Goal: Information Seeking & Learning: Learn about a topic

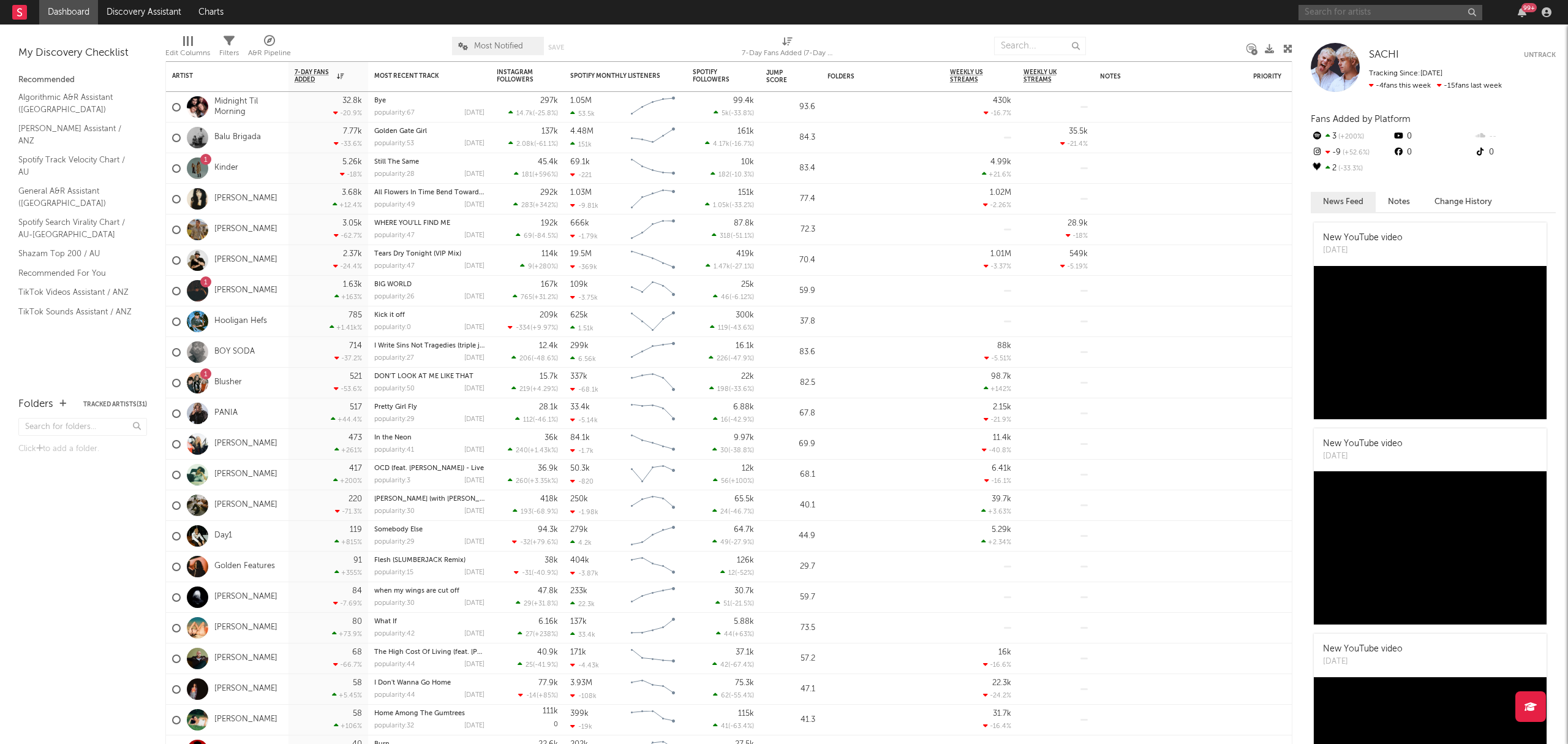
click at [1429, 18] on input "text" at bounding box center [1390, 13] width 184 height 16
type input "wafia"
click at [1342, 10] on input "wafia" at bounding box center [1390, 13] width 184 height 16
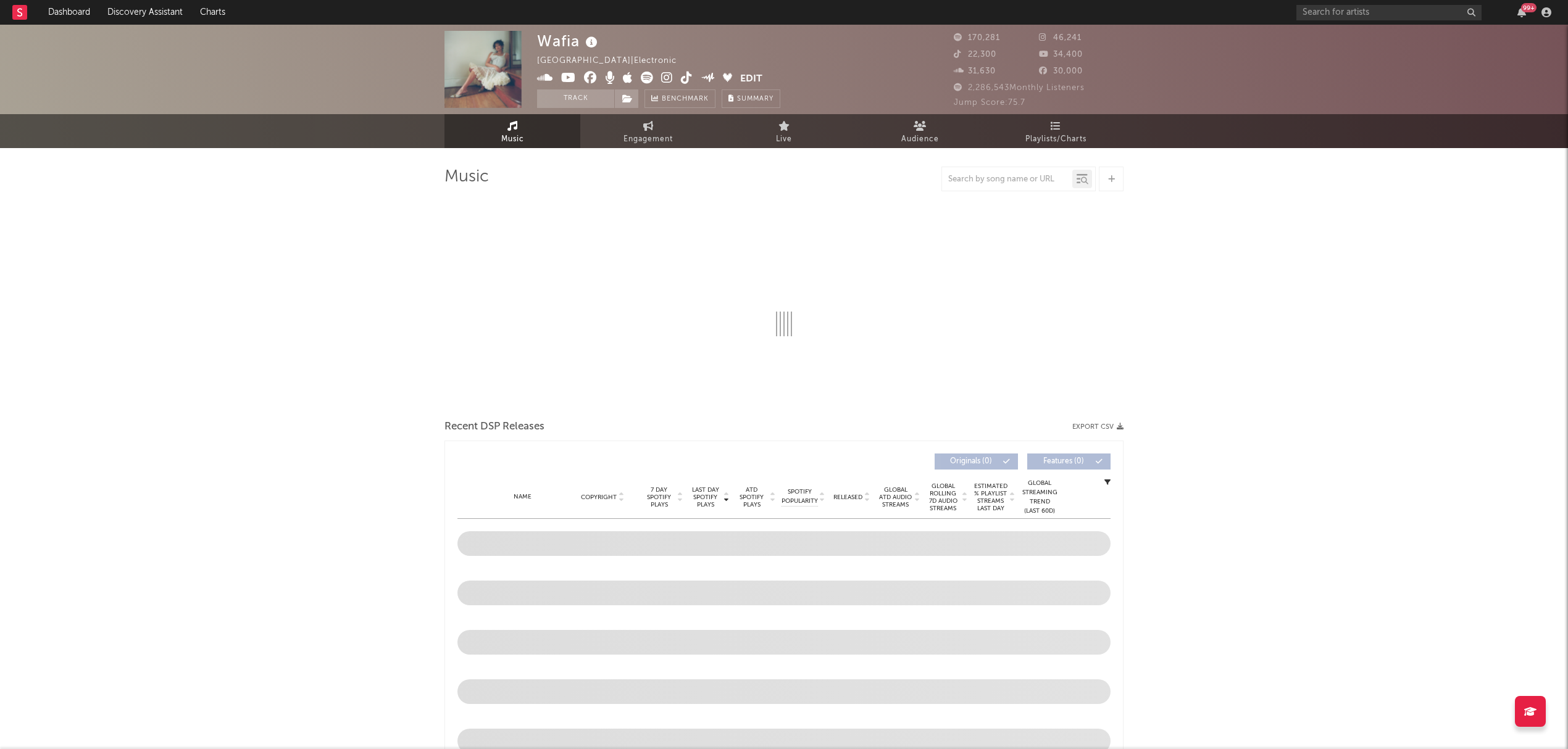
select select "6m"
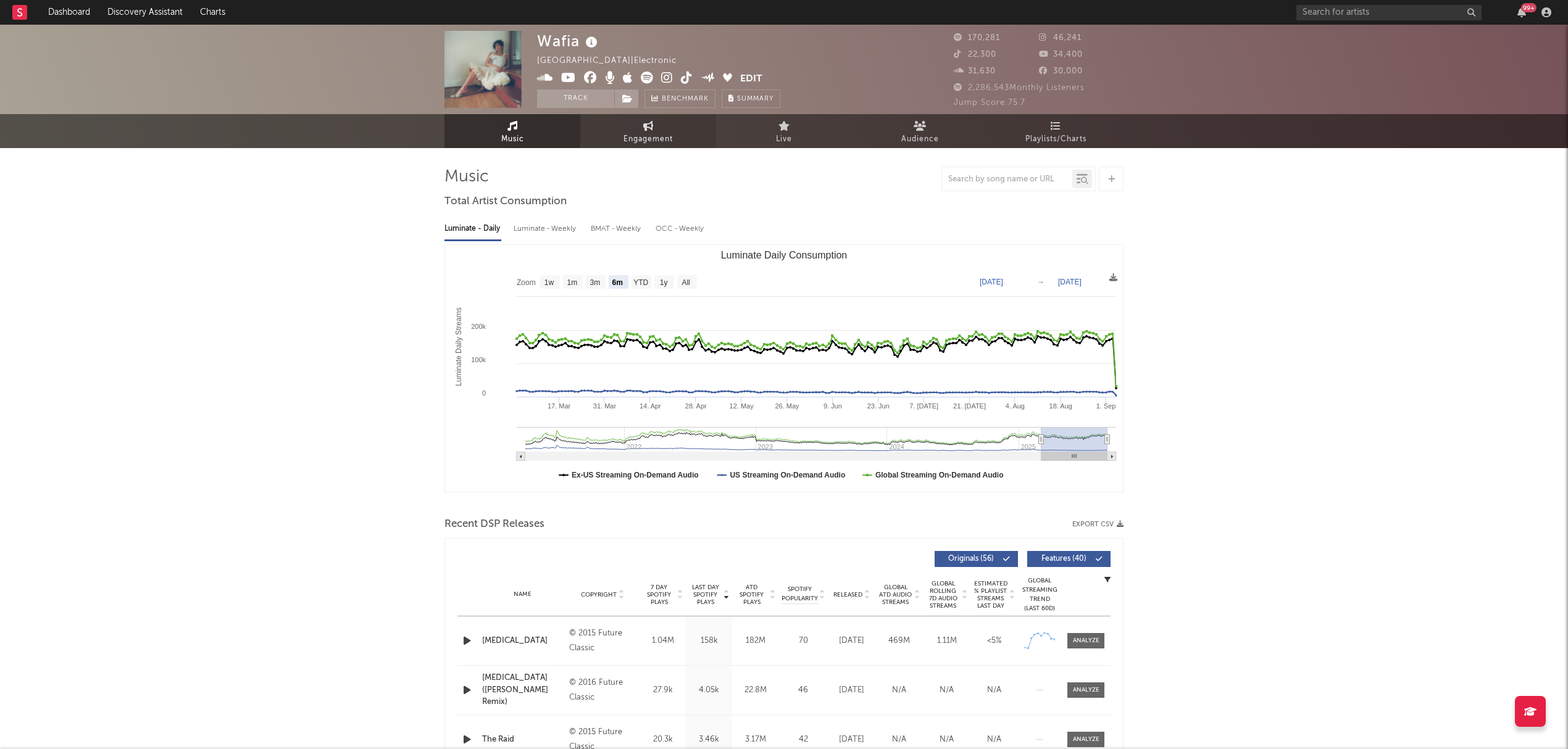
click at [657, 131] on link "Engagement" at bounding box center [647, 131] width 136 height 34
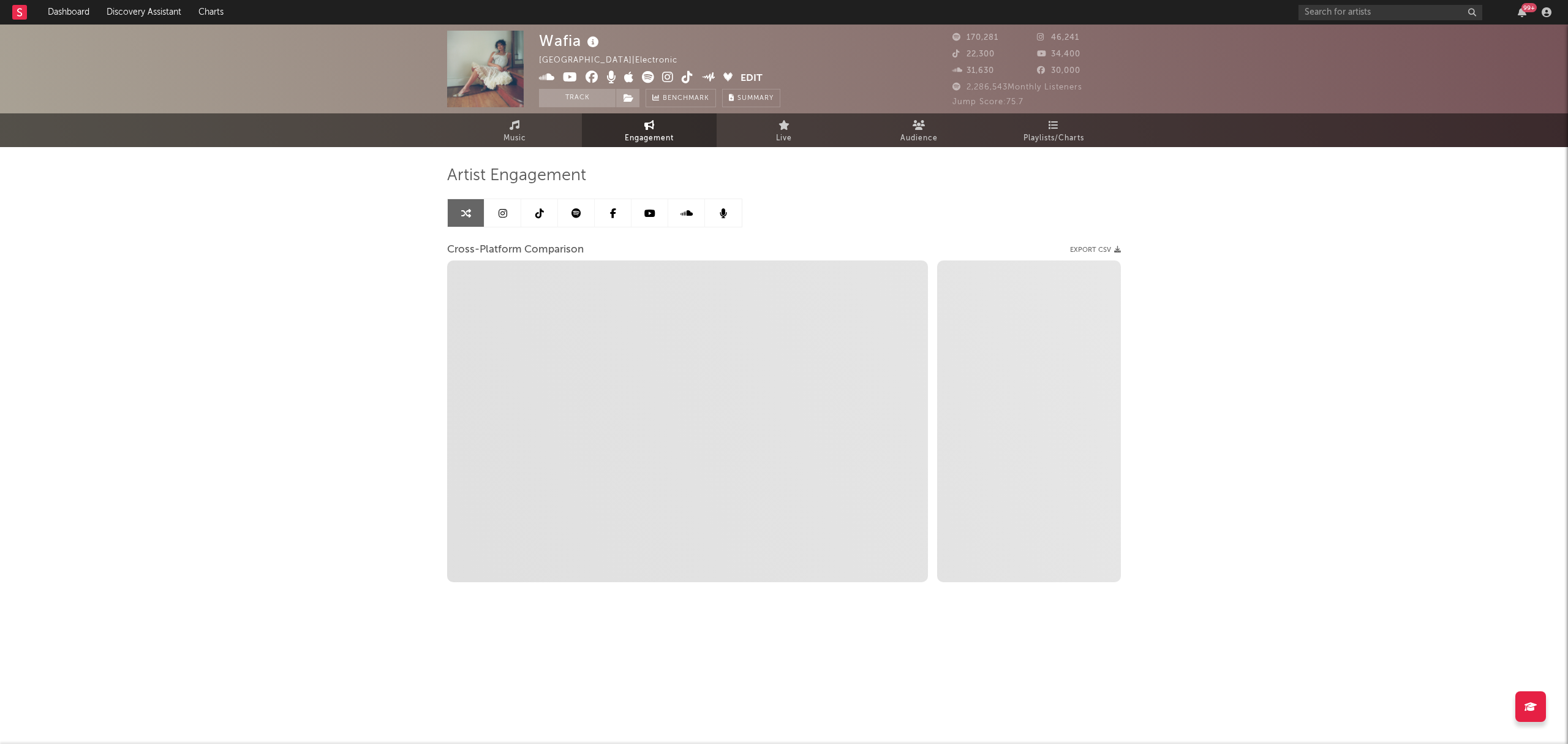
select select "1w"
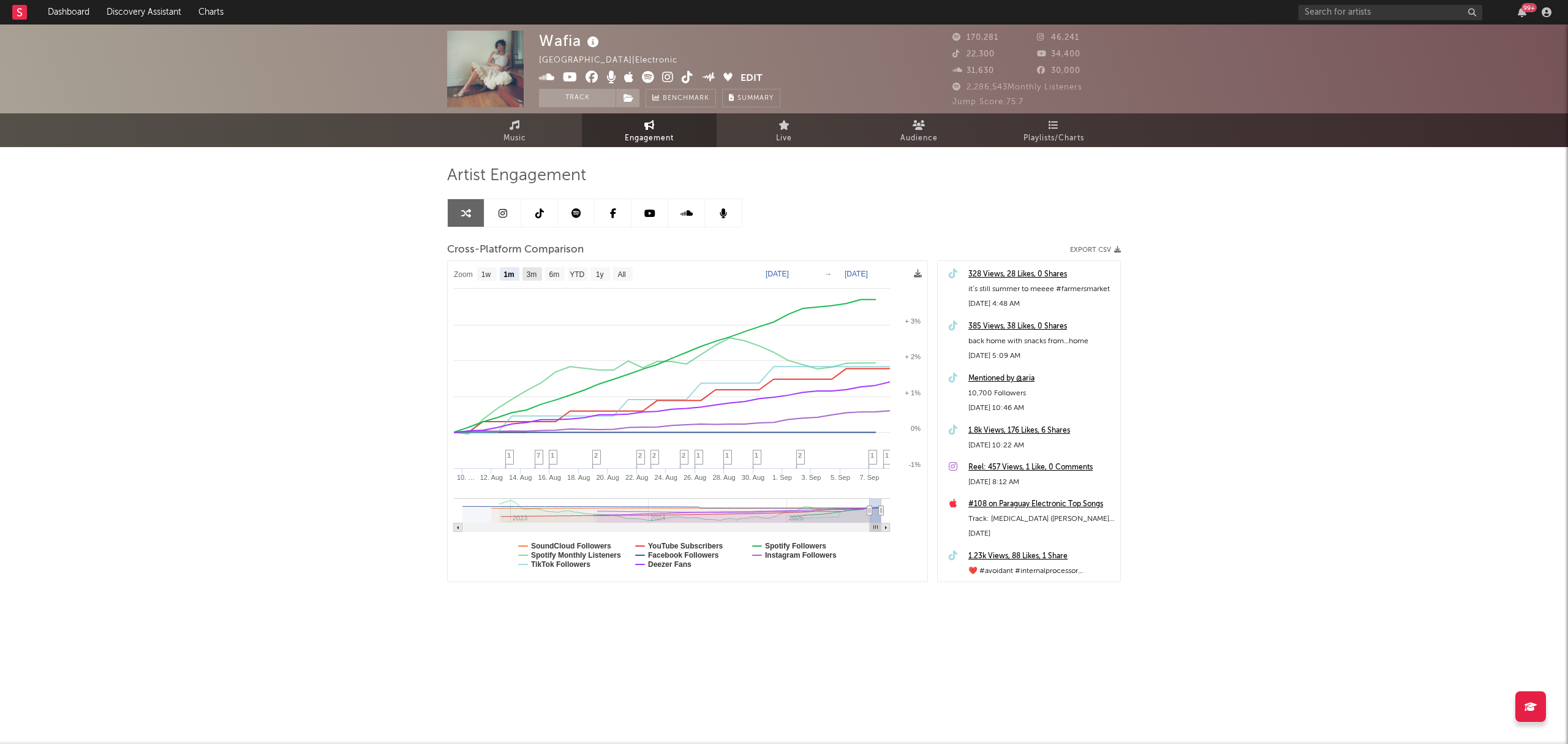
click at [536, 273] on text "3m" at bounding box center [532, 274] width 10 height 9
select select "3m"
type input "[DATE]"
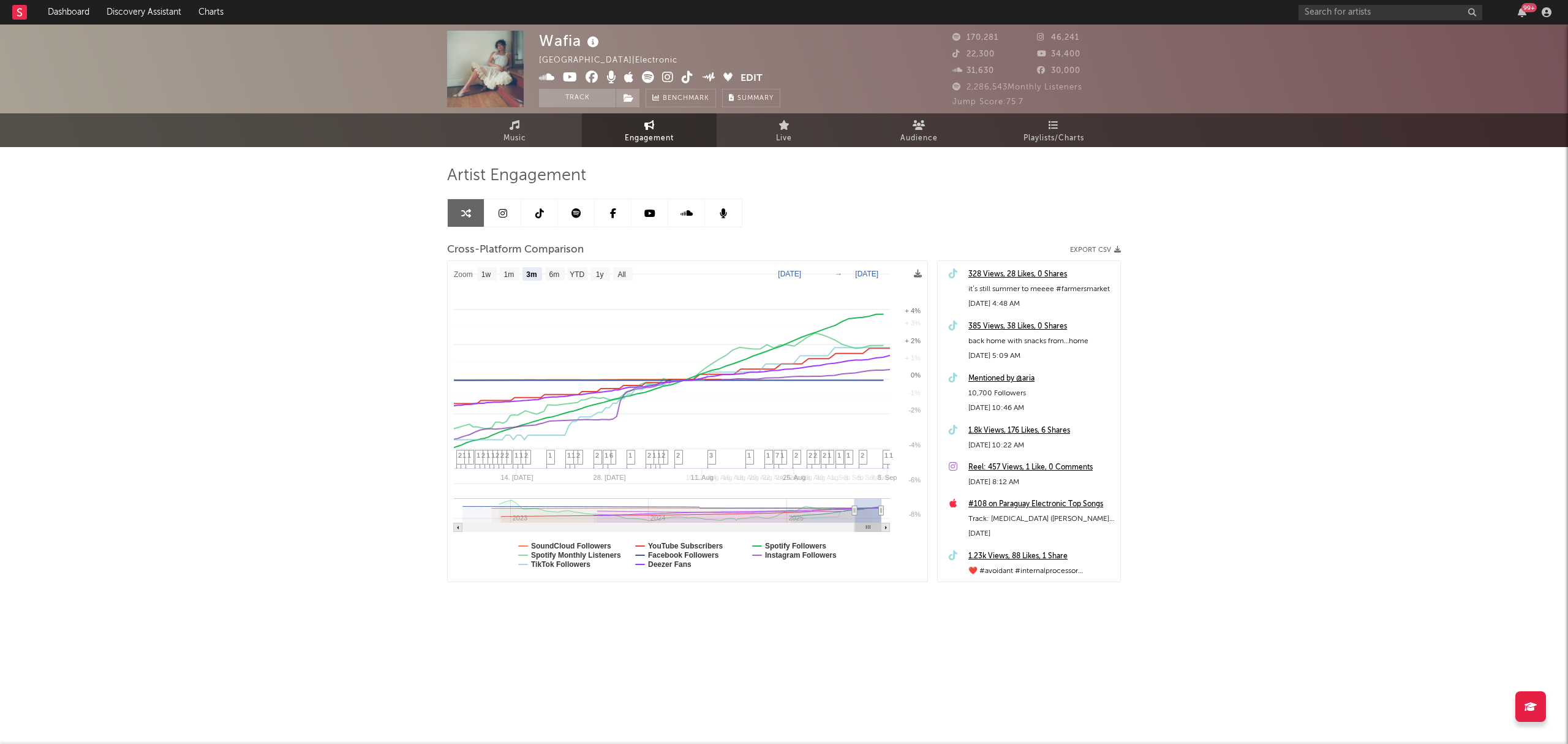
select select "3m"
